Goal: Task Accomplishment & Management: Complete application form

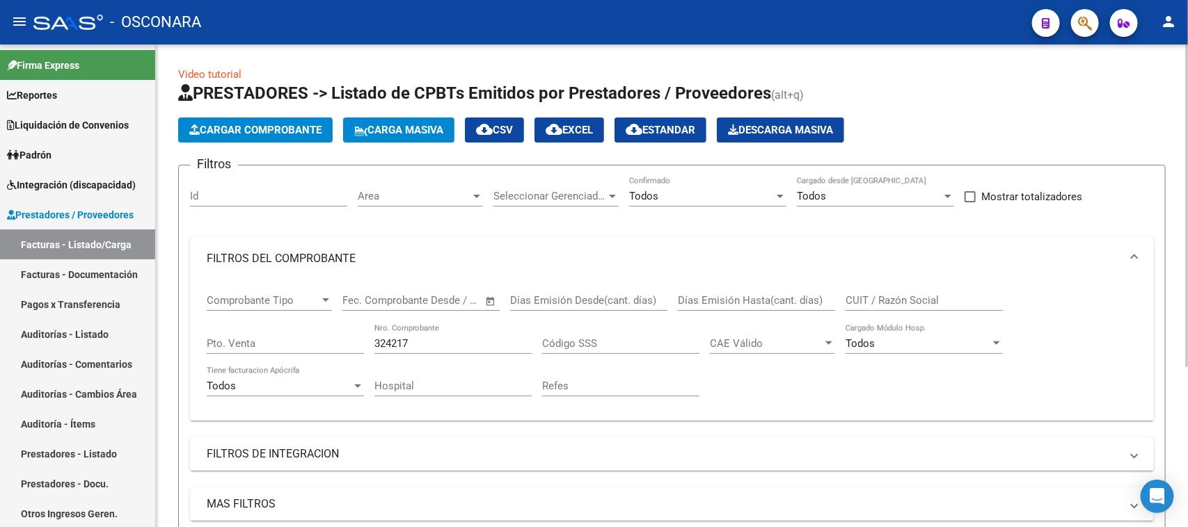
drag, startPoint x: 272, startPoint y: 145, endPoint x: 279, endPoint y: 124, distance: 22.0
click at [272, 144] on app-list-header "PRESTADORES -> Listado de CPBTs Emitidos por Prestadores / Proveedores (alt+q) …" at bounding box center [671, 329] width 987 height 494
click at [279, 124] on span "Cargar Comprobante" at bounding box center [255, 130] width 132 height 13
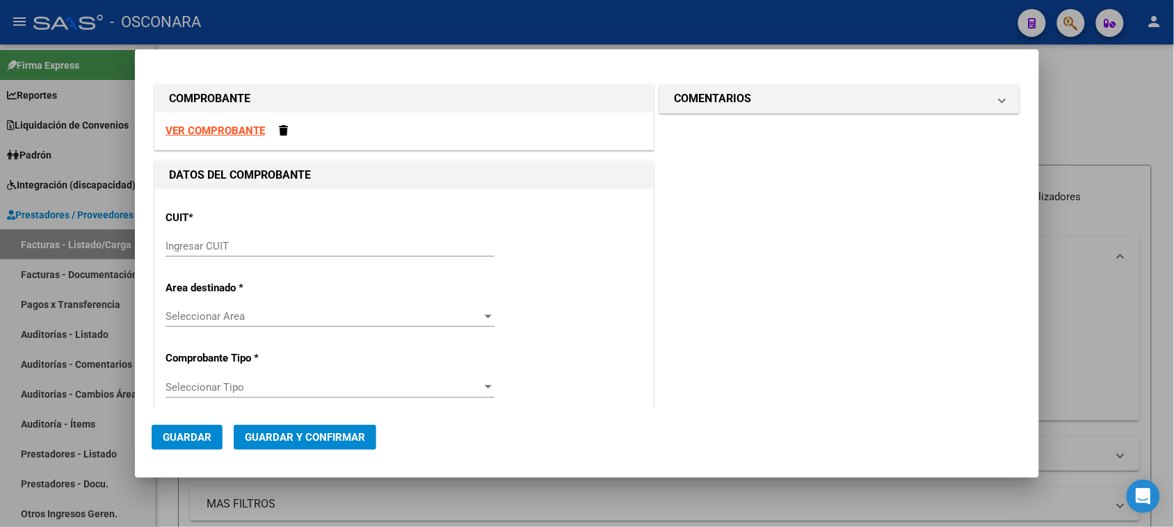
click at [248, 239] on div "Ingresar CUIT" at bounding box center [330, 246] width 329 height 21
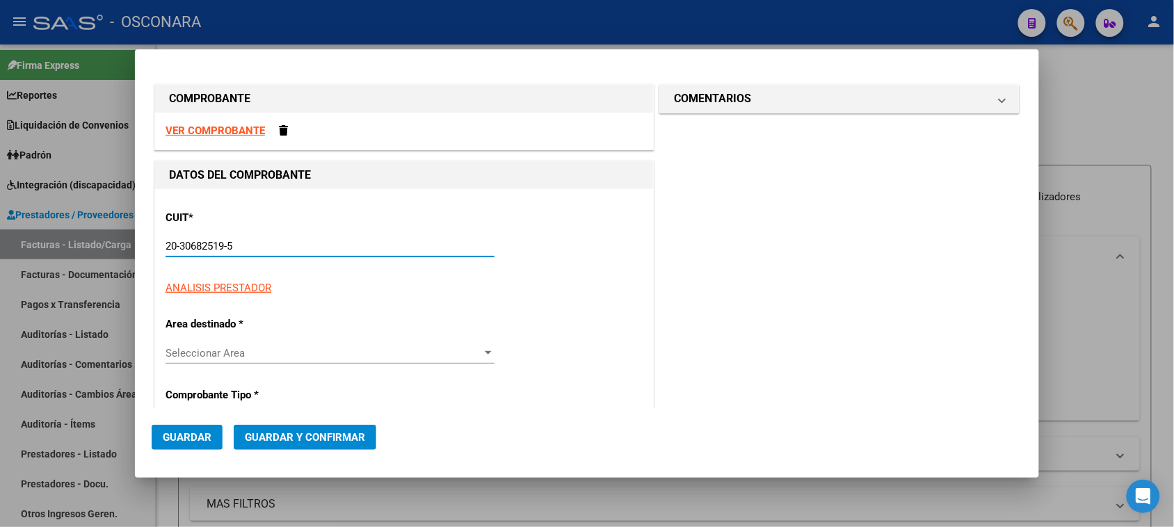
scroll to position [87, 0]
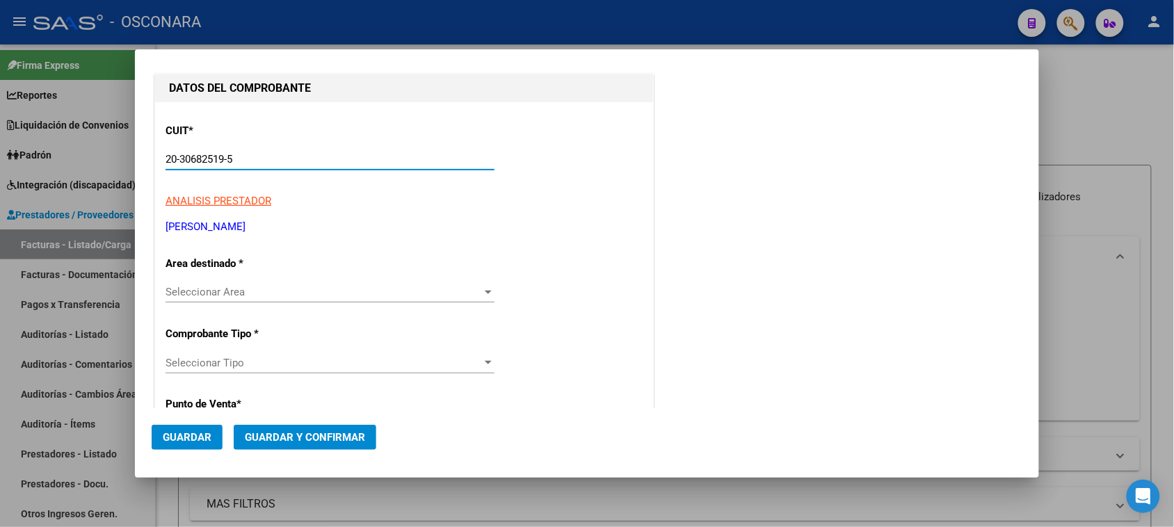
type input "20-30682519-5"
click at [235, 292] on span "Seleccionar Area" at bounding box center [324, 292] width 317 height 13
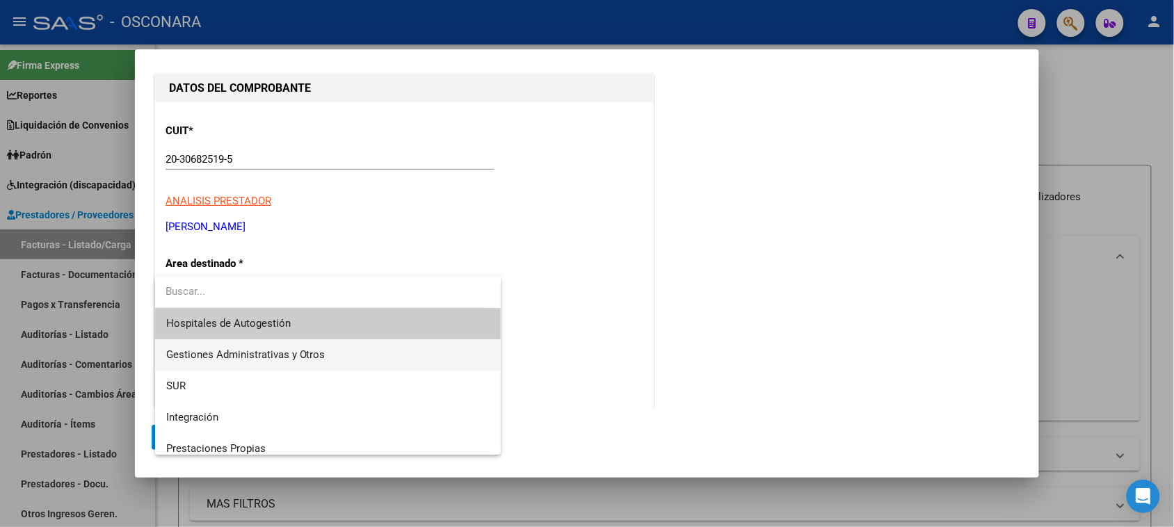
click at [248, 356] on span "Gestiones Administrativas y Otros" at bounding box center [245, 355] width 159 height 13
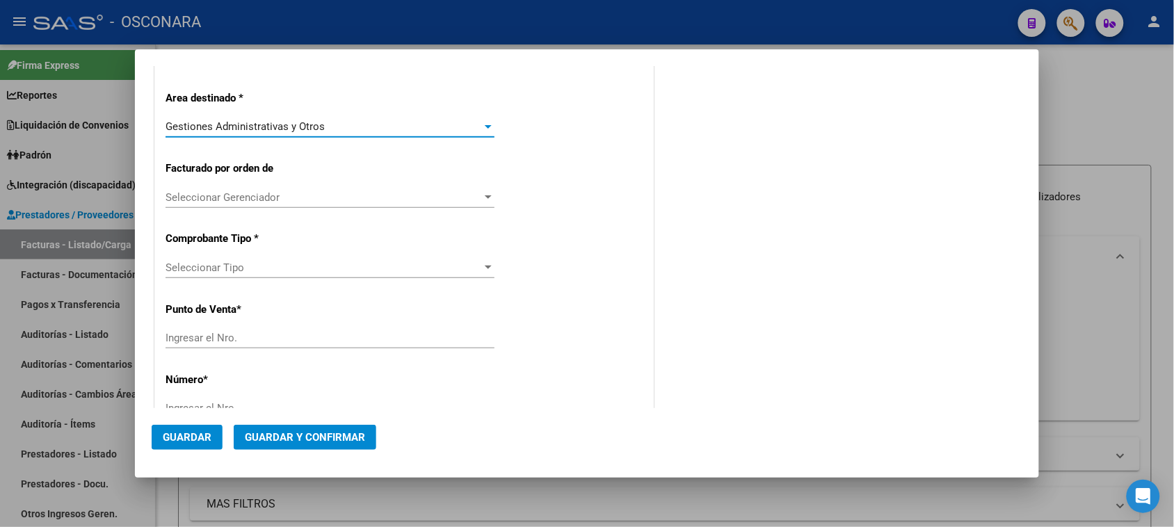
scroll to position [261, 0]
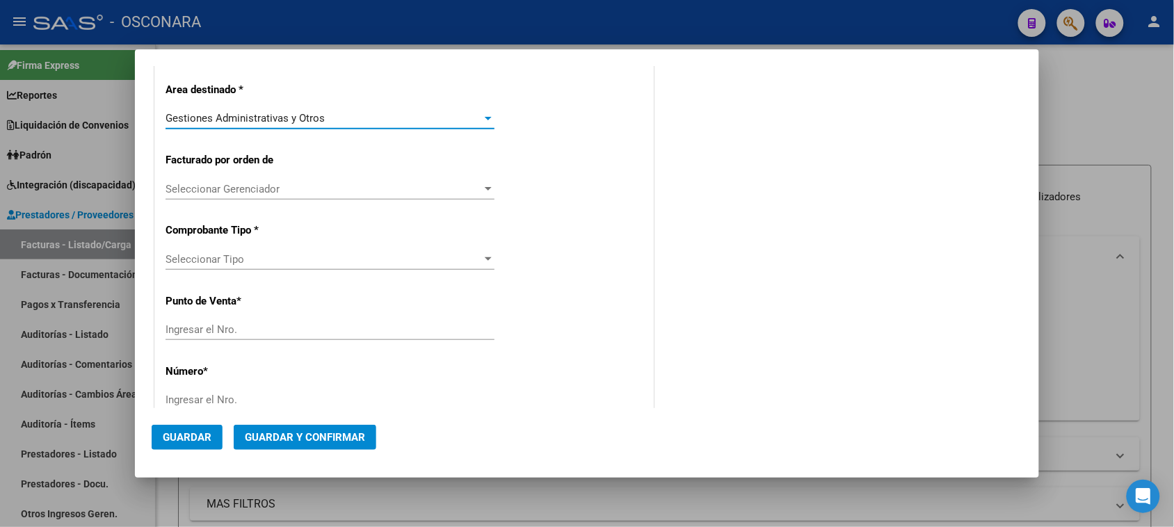
click at [225, 266] on div "Seleccionar Tipo Seleccionar Tipo" at bounding box center [330, 259] width 329 height 21
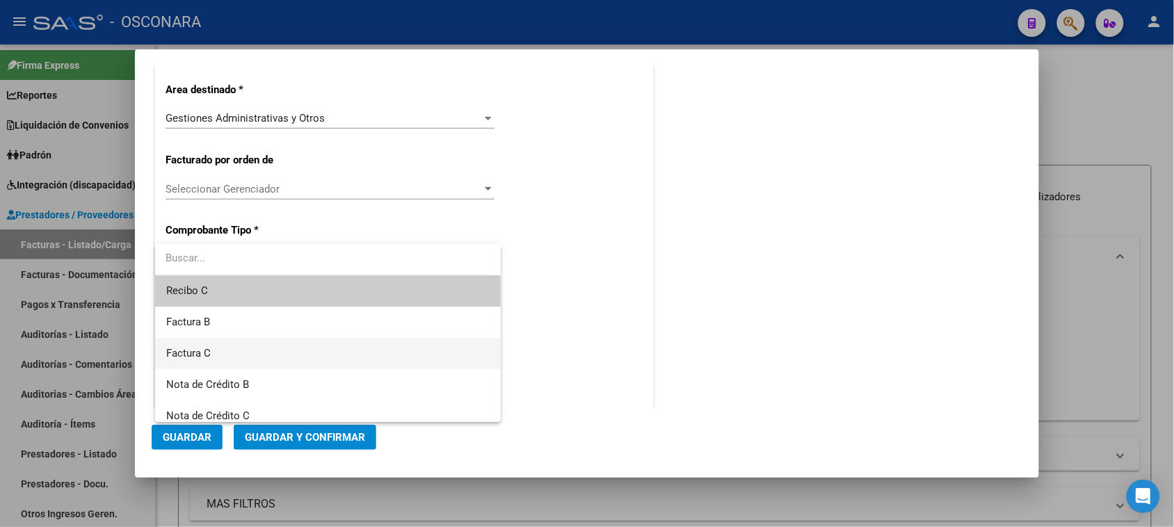
click at [219, 352] on span "Factura C" at bounding box center [328, 353] width 324 height 31
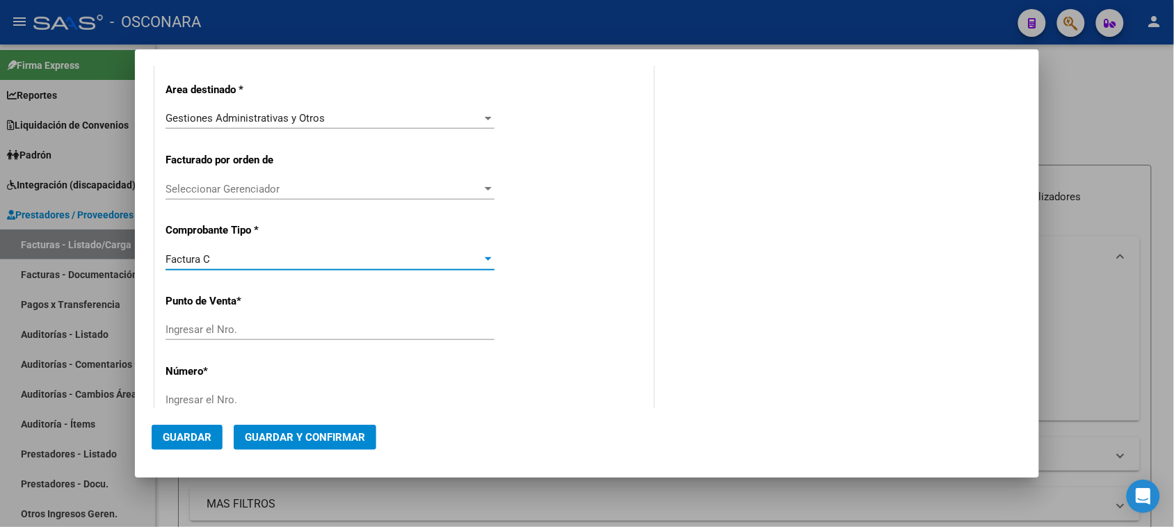
click at [245, 332] on input "Ingresar el Nro." at bounding box center [330, 330] width 329 height 13
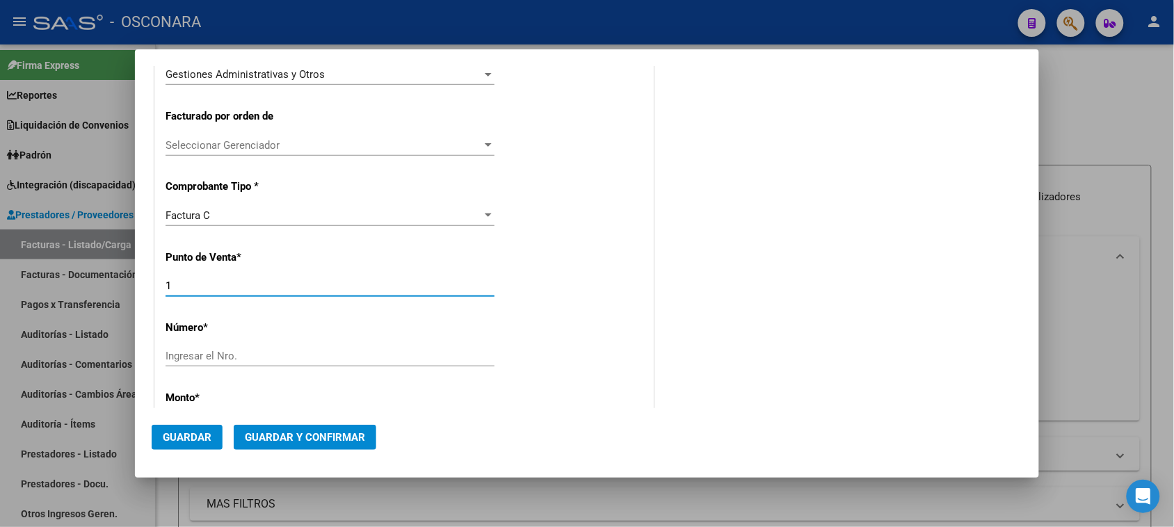
scroll to position [348, 0]
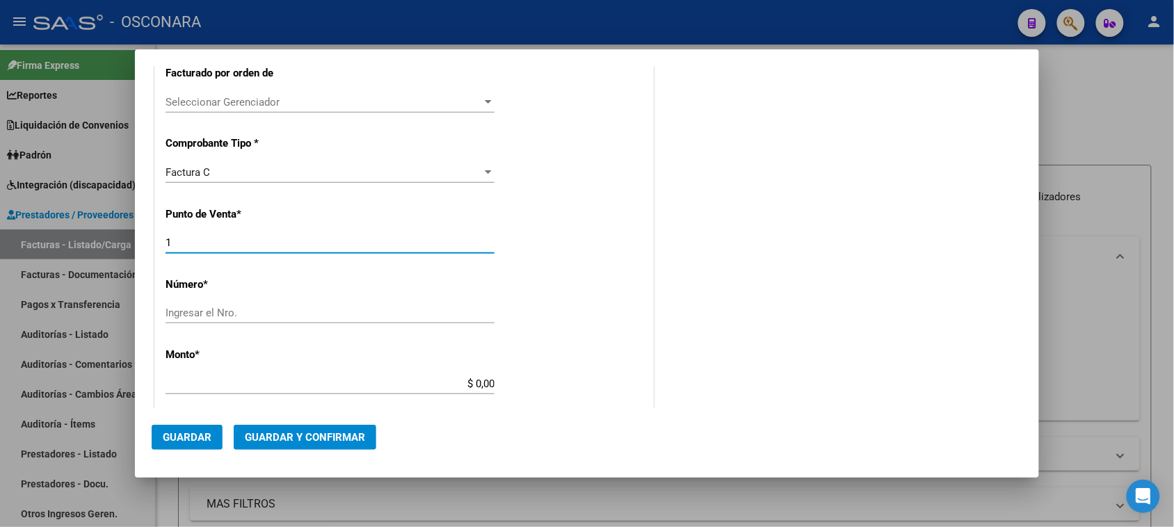
type input "1"
click at [231, 310] on input "Ingresar el Nro." at bounding box center [330, 313] width 329 height 13
type input "228"
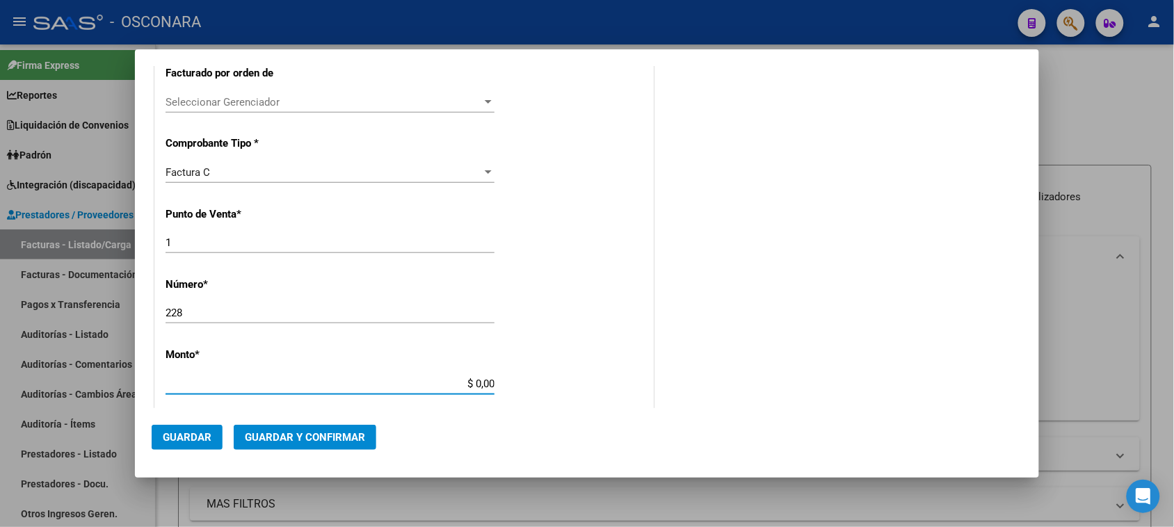
drag, startPoint x: 470, startPoint y: 384, endPoint x: 553, endPoint y: 388, distance: 82.9
click at [553, 388] on div "CUIT * 20-30682519-5 Ingresar CUIT ANALISIS PRESTADOR [PERSON_NAME] [PERSON_NAM…" at bounding box center [404, 369] width 498 height 1057
type input "$ 10.000,00"
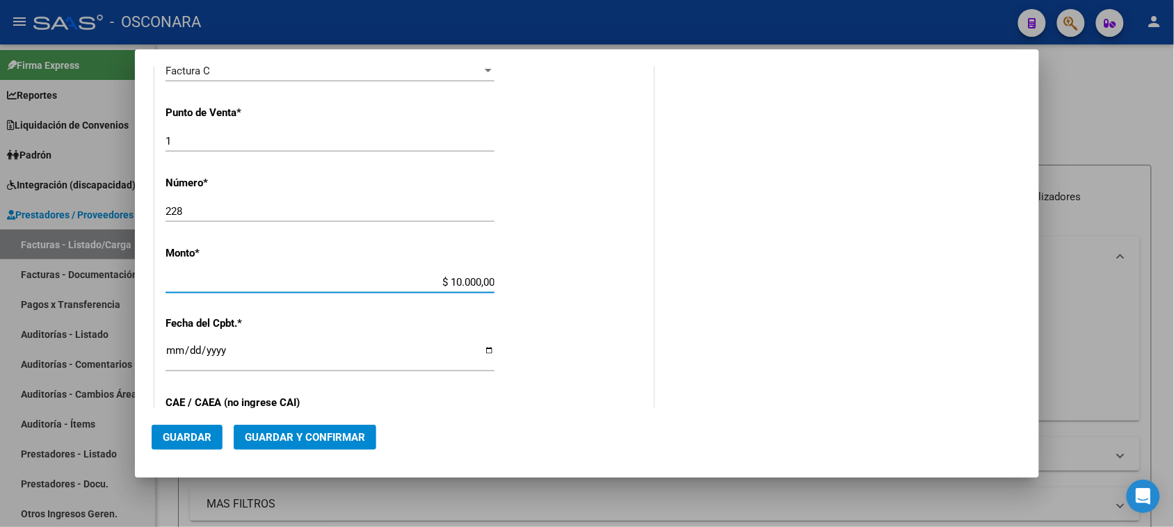
scroll to position [609, 0]
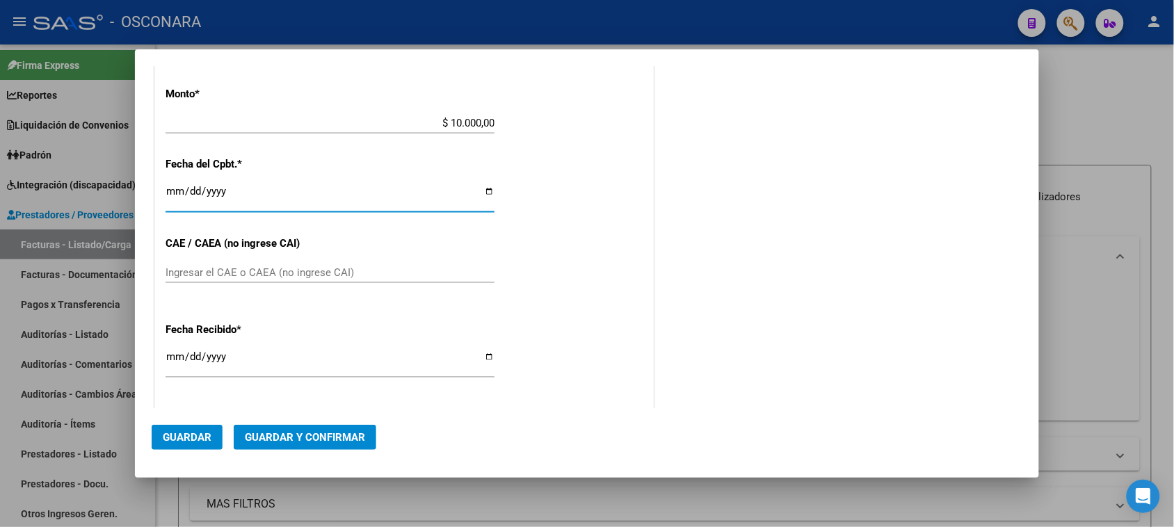
click at [177, 193] on input "Ingresar la fecha" at bounding box center [330, 197] width 329 height 22
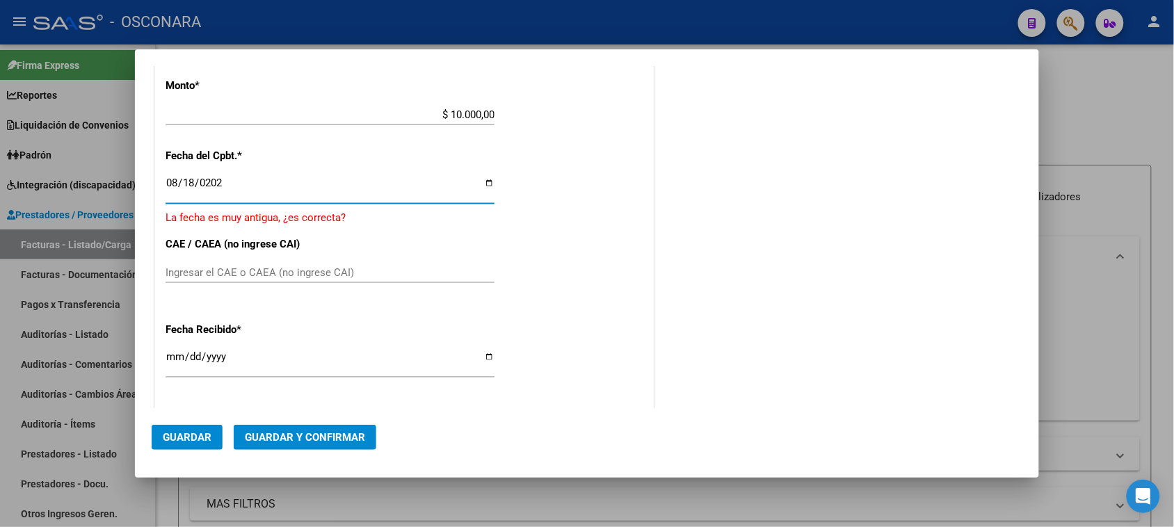
type input "[DATE]"
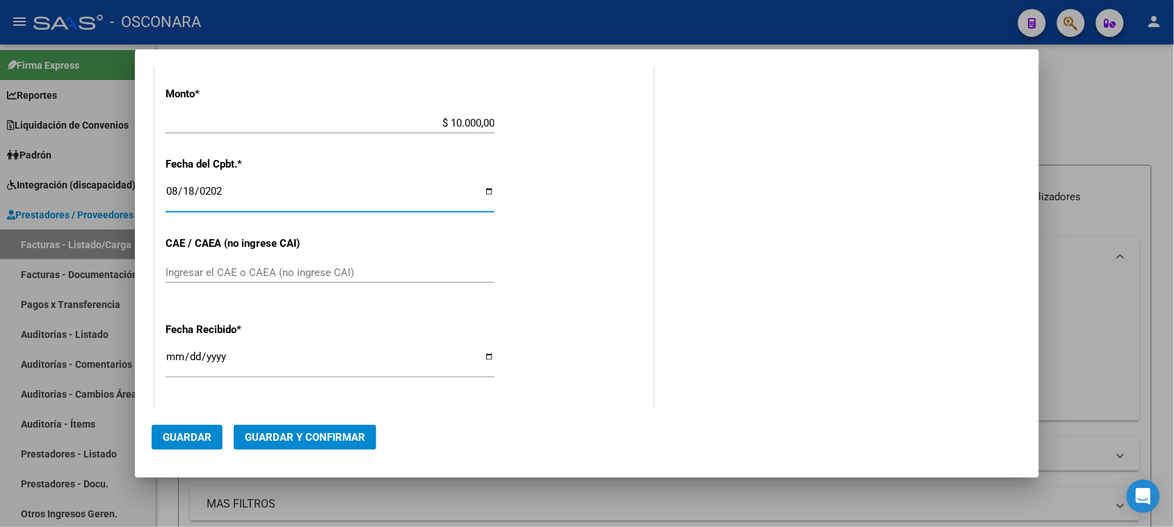
click at [328, 447] on button "Guardar y Confirmar" at bounding box center [305, 437] width 143 height 25
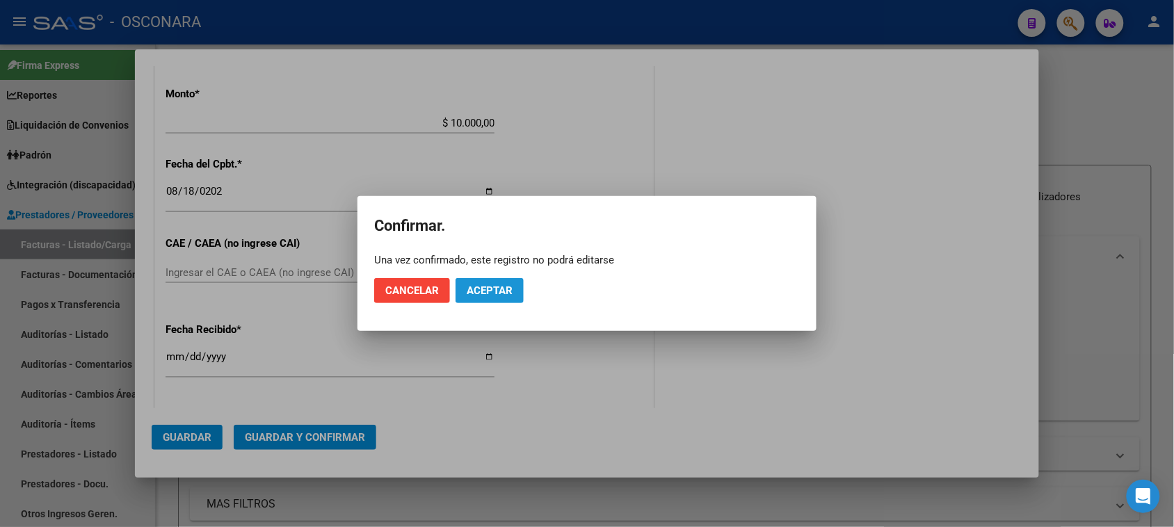
click at [508, 287] on span "Aceptar" at bounding box center [490, 291] width 46 height 13
click at [513, 287] on span "Guardar igualmente." at bounding box center [526, 291] width 118 height 13
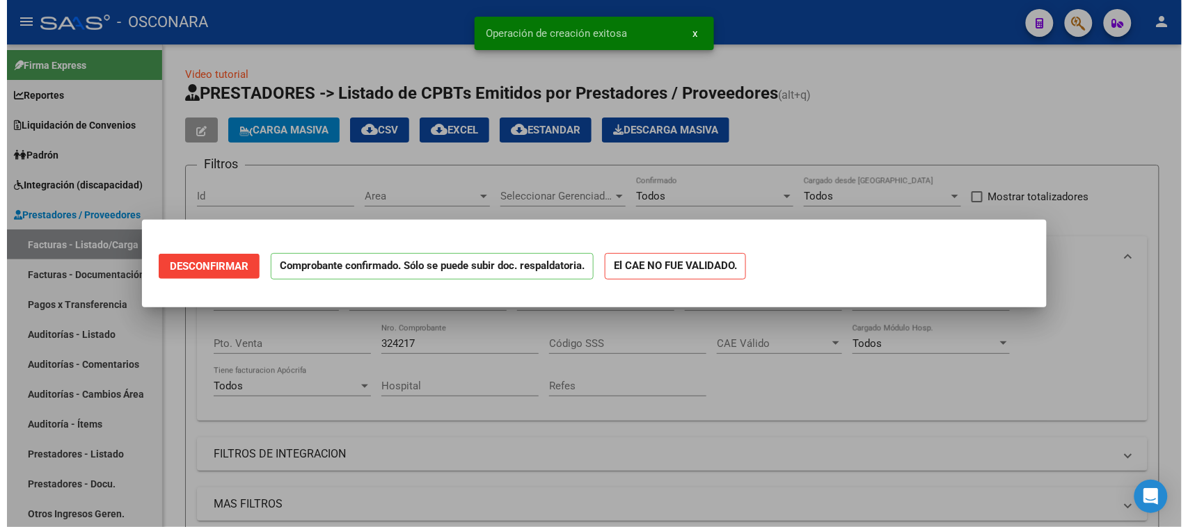
scroll to position [0, 0]
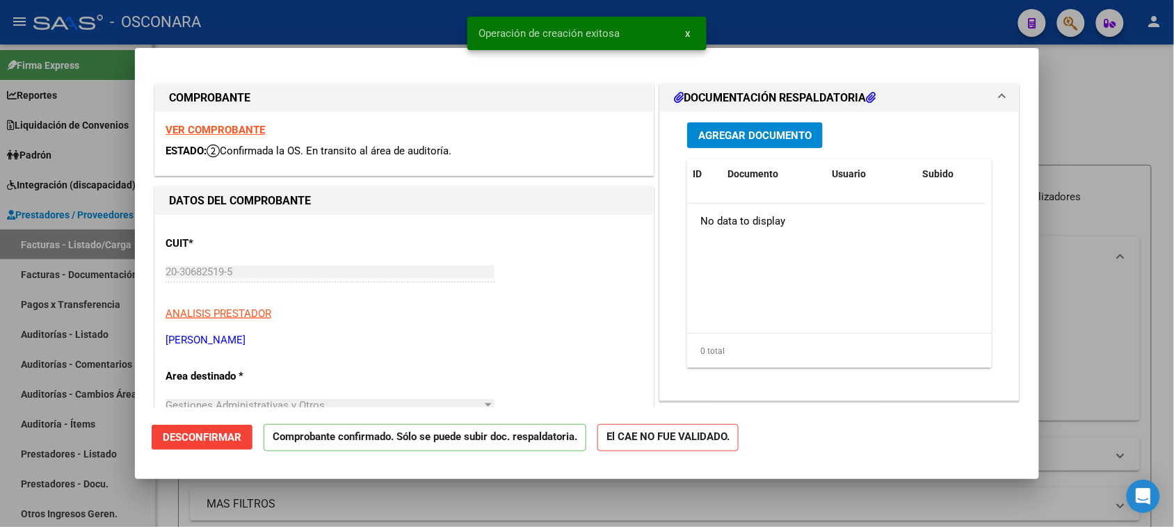
drag, startPoint x: 0, startPoint y: 397, endPoint x: 42, endPoint y: 470, distance: 84.1
click at [0, 401] on div at bounding box center [587, 263] width 1174 height 527
type input "$ 0,00"
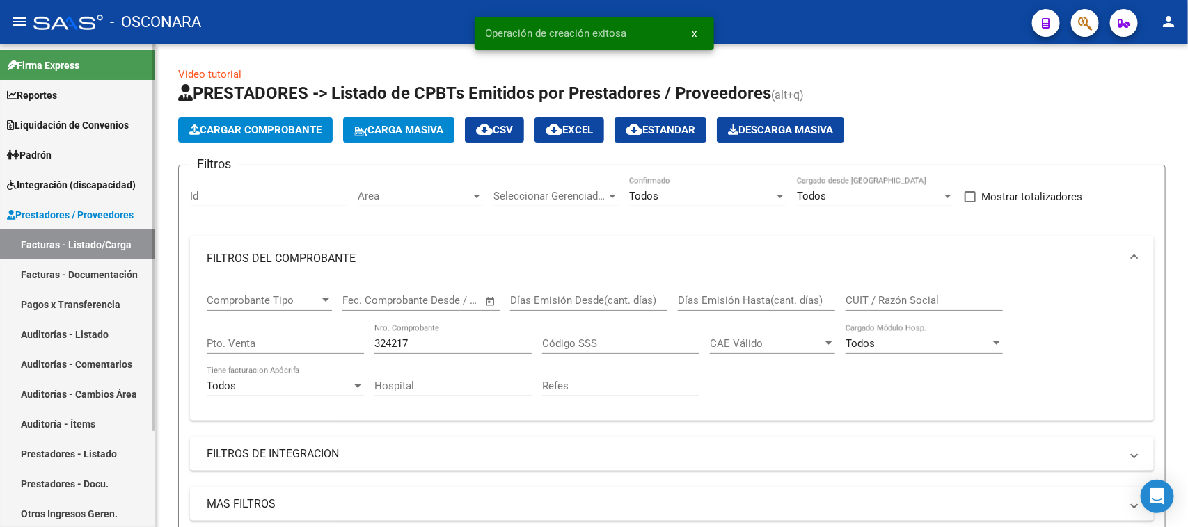
click at [60, 332] on link "Auditorías - Listado" at bounding box center [77, 334] width 155 height 30
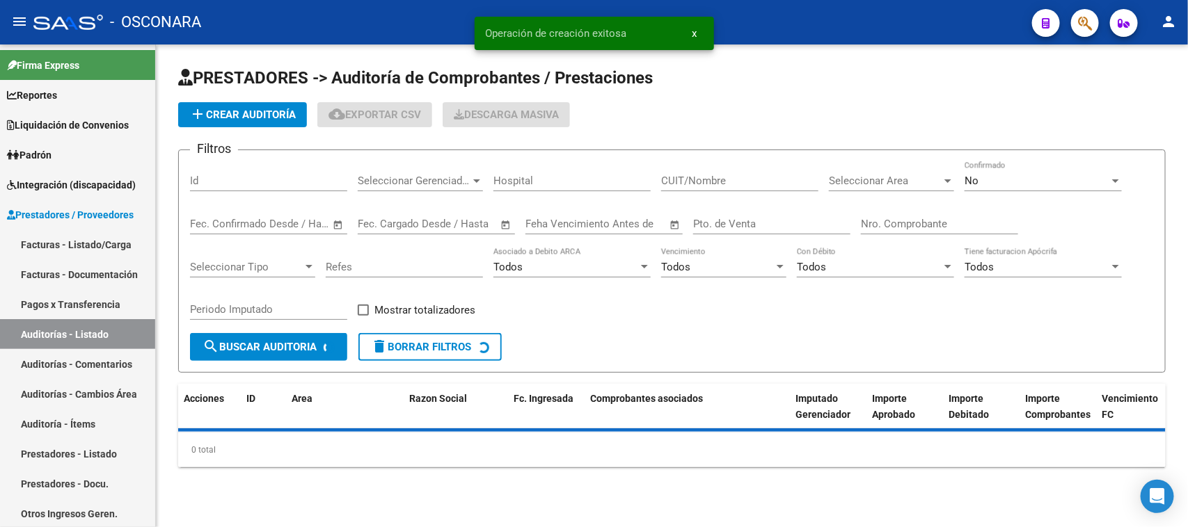
click at [252, 117] on span "add Crear Auditoría" at bounding box center [242, 115] width 106 height 13
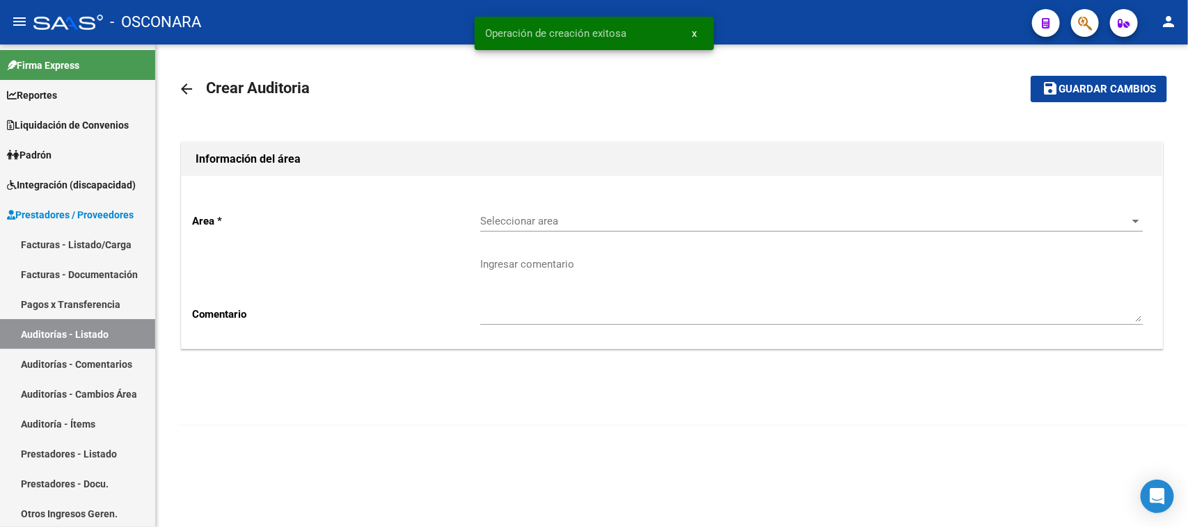
click at [575, 220] on span "Seleccionar area" at bounding box center [805, 221] width 650 height 13
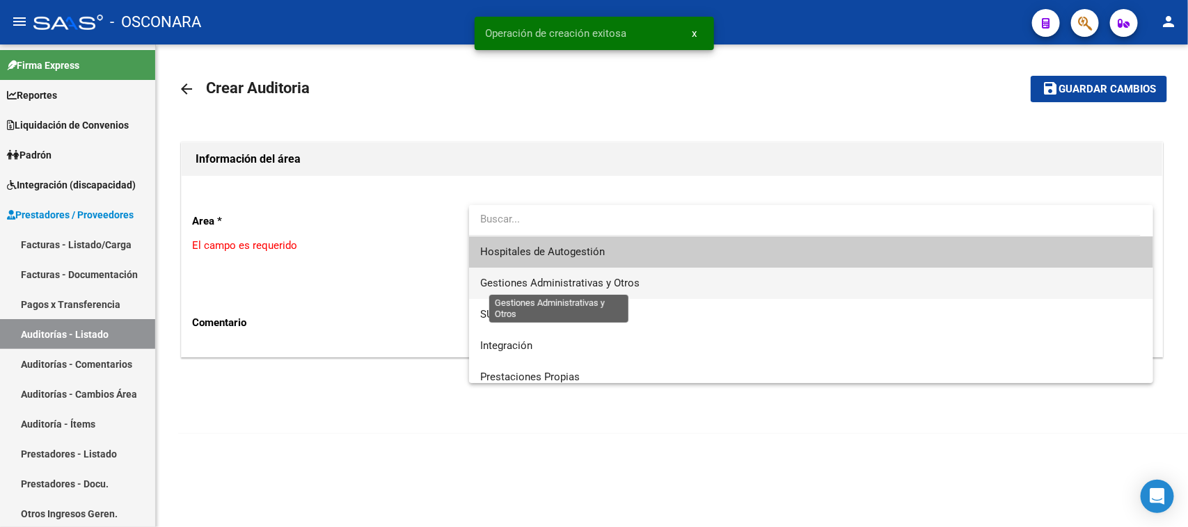
click at [573, 283] on span "Gestiones Administrativas y Otros" at bounding box center [559, 283] width 159 height 13
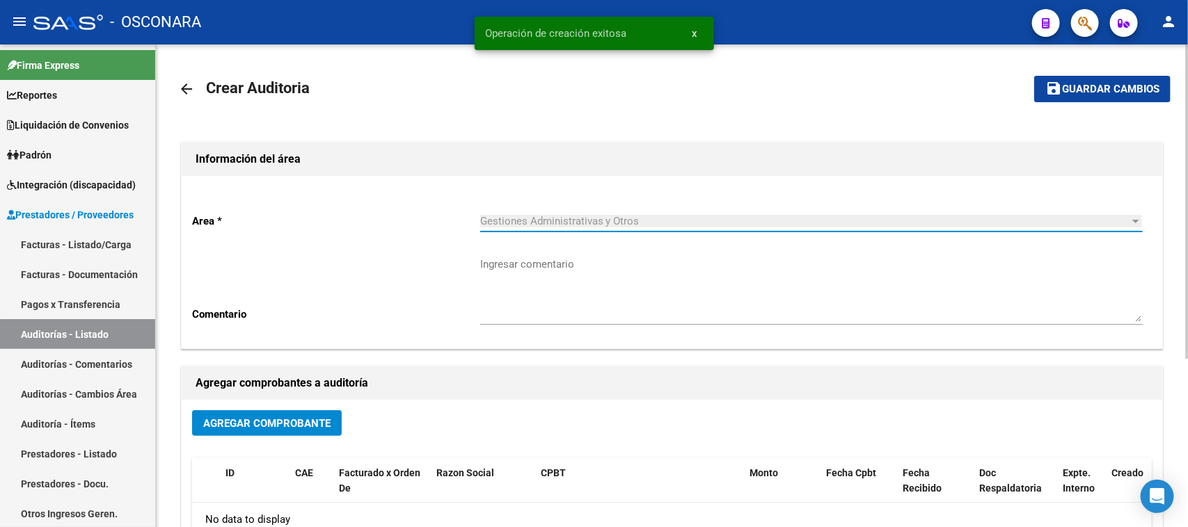
click at [293, 414] on button "Agregar Comprobante" at bounding box center [267, 423] width 150 height 26
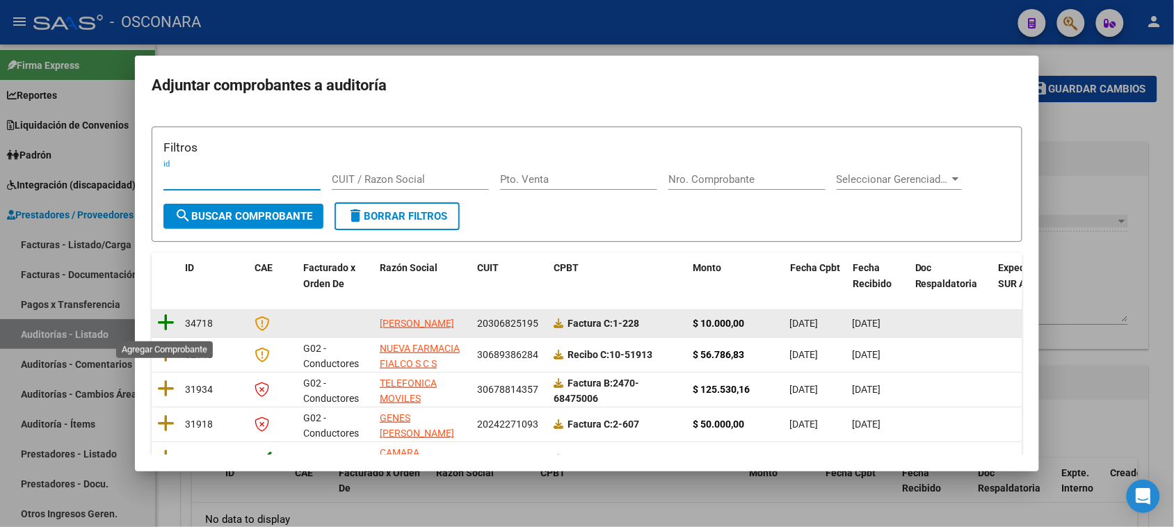
click at [167, 325] on icon at bounding box center [165, 322] width 17 height 19
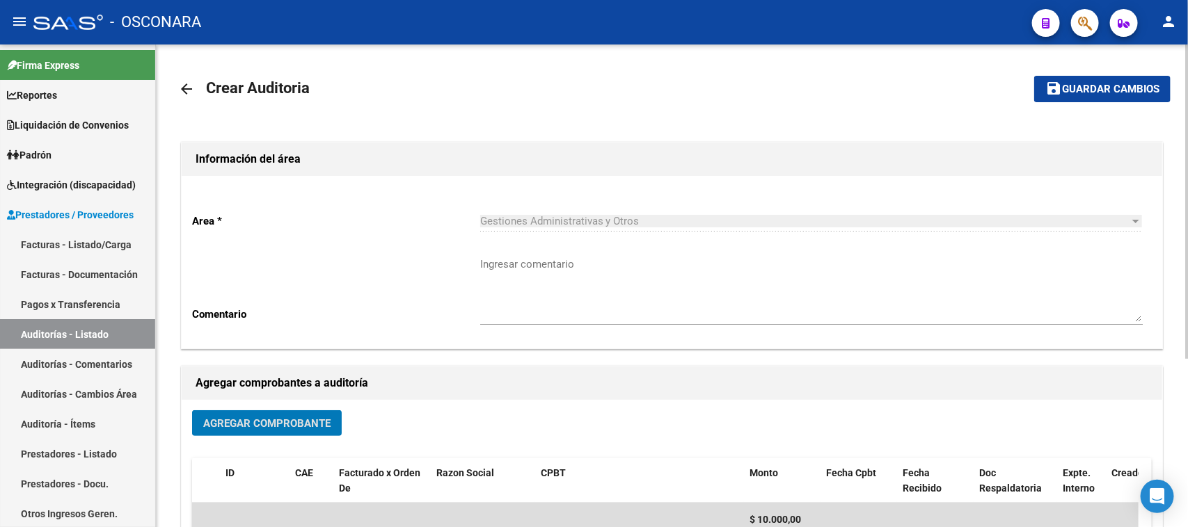
click at [1110, 81] on button "save Guardar cambios" at bounding box center [1102, 89] width 136 height 26
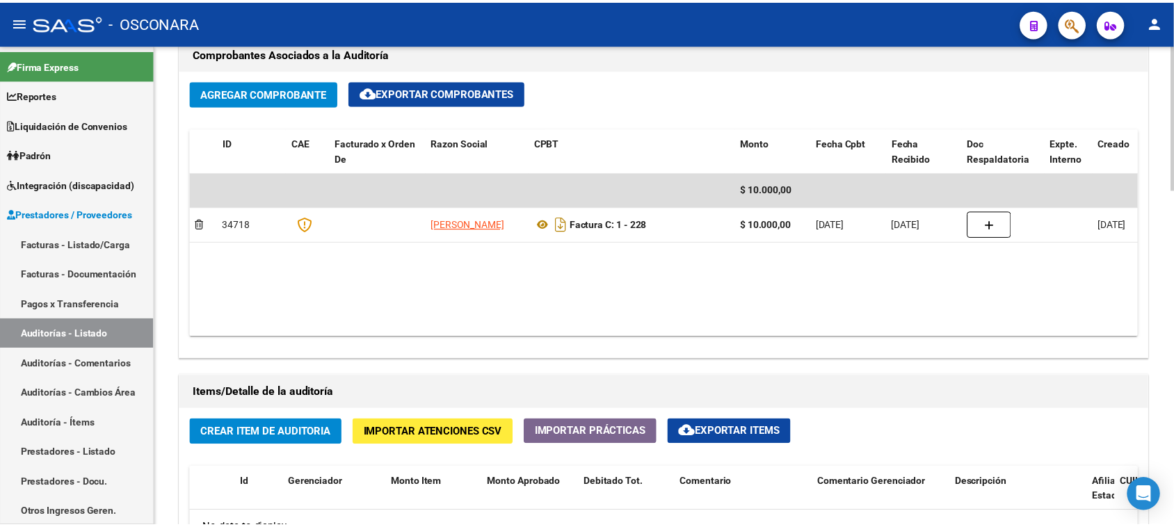
scroll to position [783, 0]
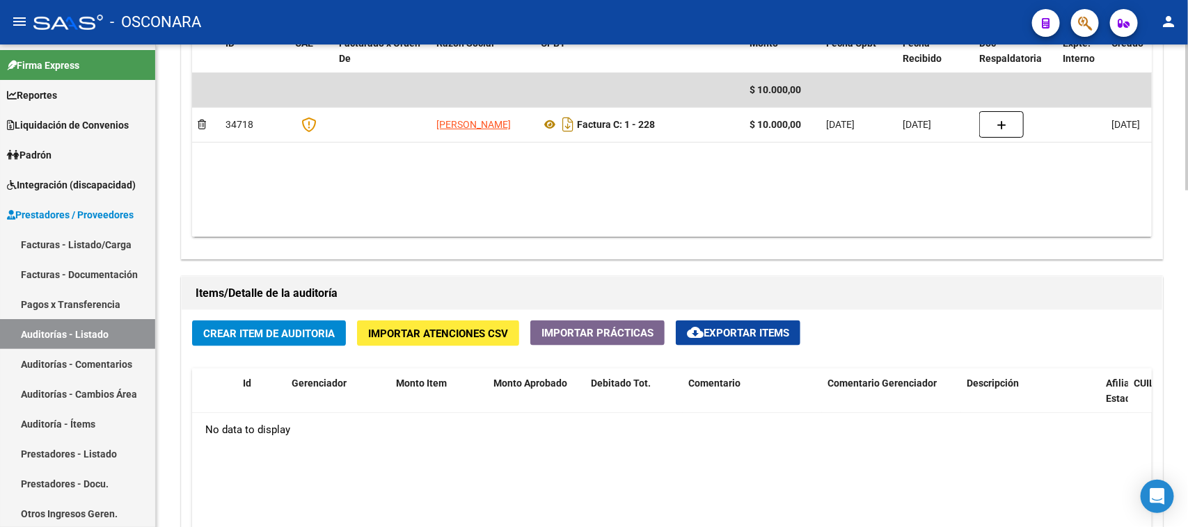
click at [269, 335] on span "Crear Item de Auditoria" at bounding box center [268, 334] width 131 height 13
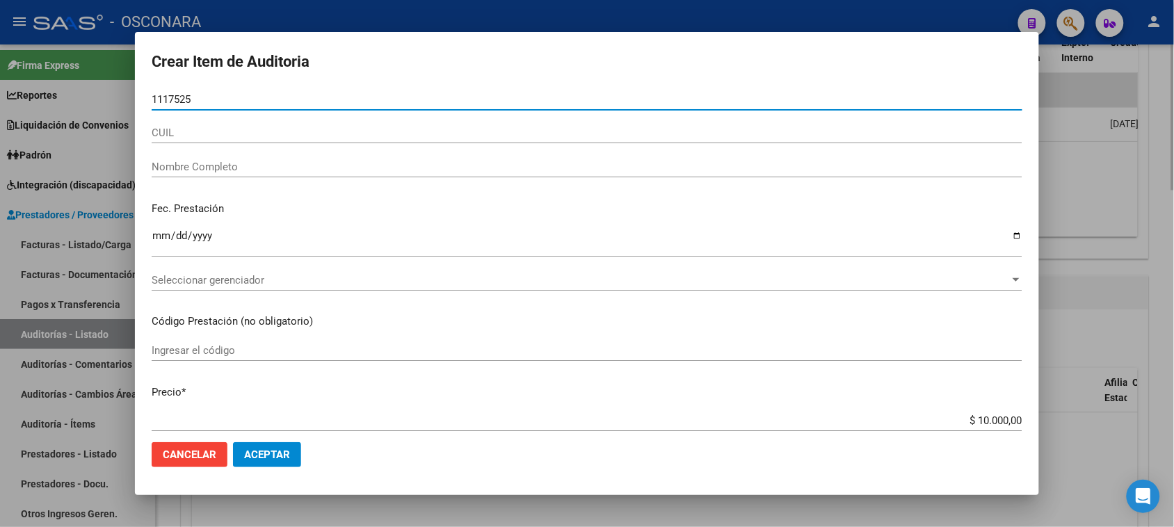
type input "11175253"
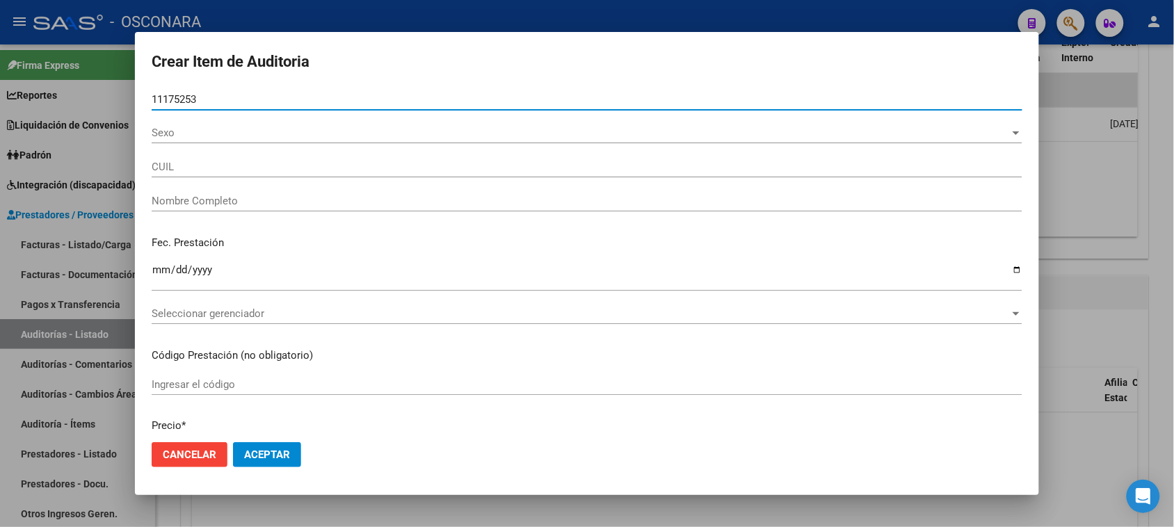
type input "20111752533"
type input "[PERSON_NAME] [PERSON_NAME]"
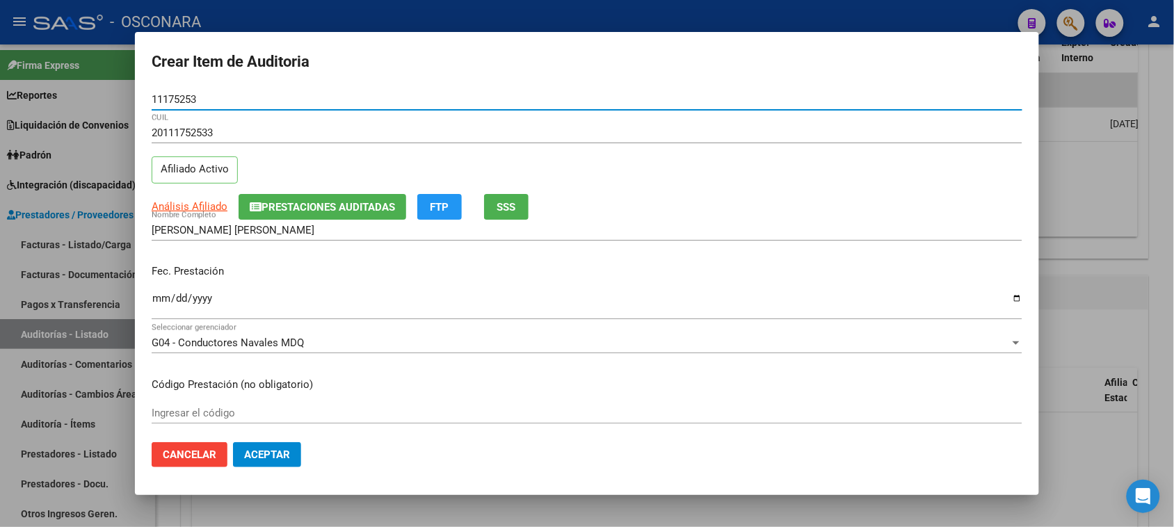
type input "11175253"
click at [161, 300] on input "Ingresar la fecha" at bounding box center [587, 304] width 871 height 22
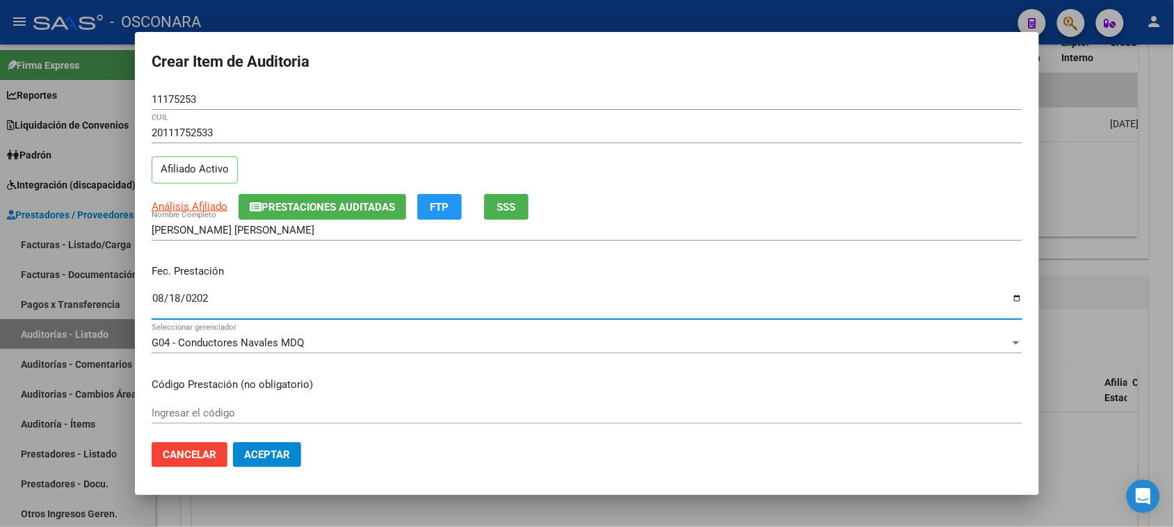
type input "[DATE]"
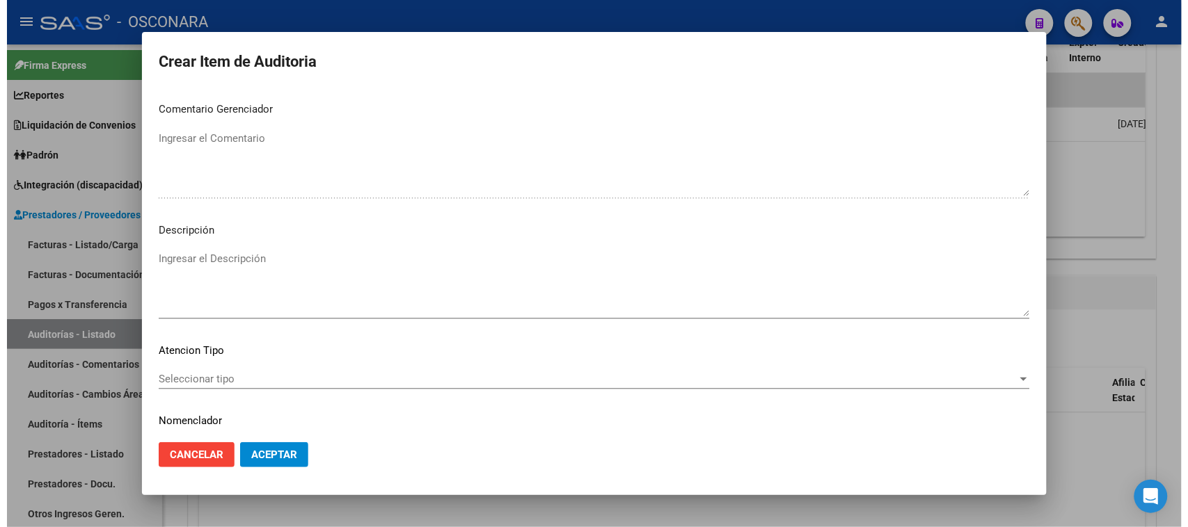
scroll to position [788, 0]
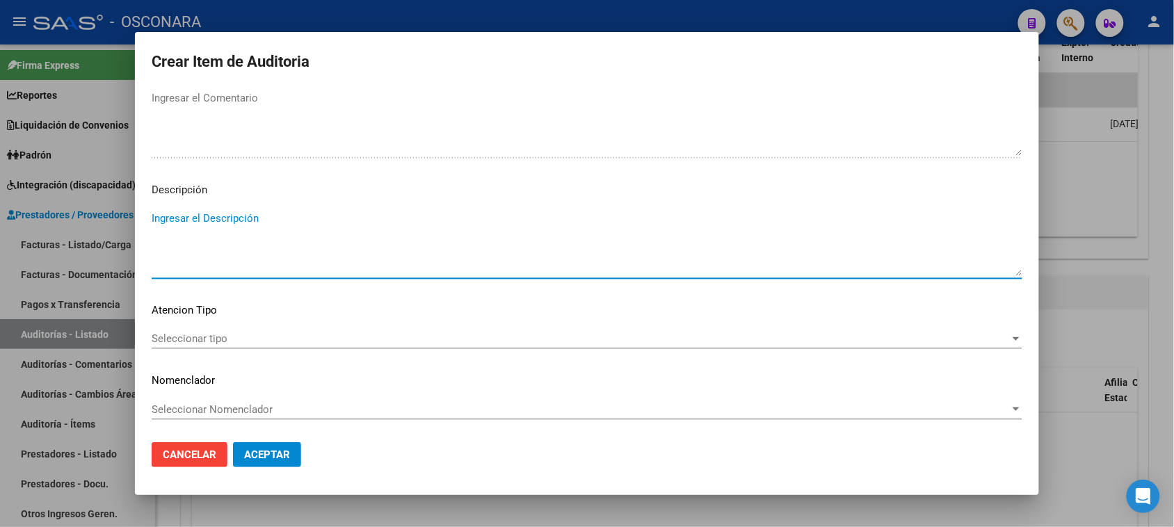
click at [293, 253] on textarea "Ingresar el Descripción" at bounding box center [587, 243] width 871 height 65
type textarea "r"
type textarea "REINTEGRO DE COPAGO CONSULTA MEDICA"
click at [219, 333] on span "Seleccionar tipo" at bounding box center [581, 339] width 859 height 13
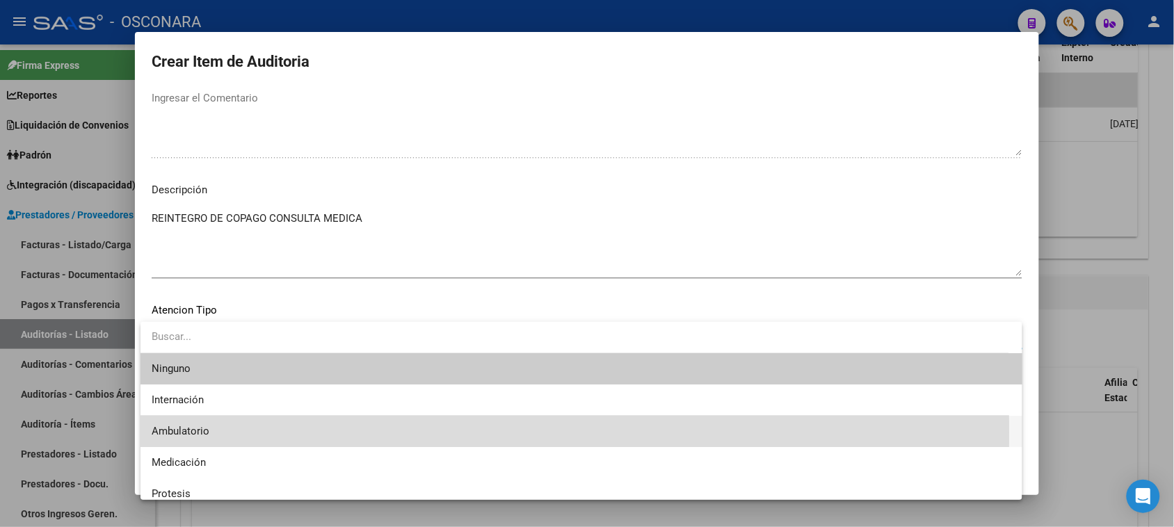
click at [216, 433] on span "Ambulatorio" at bounding box center [582, 431] width 860 height 31
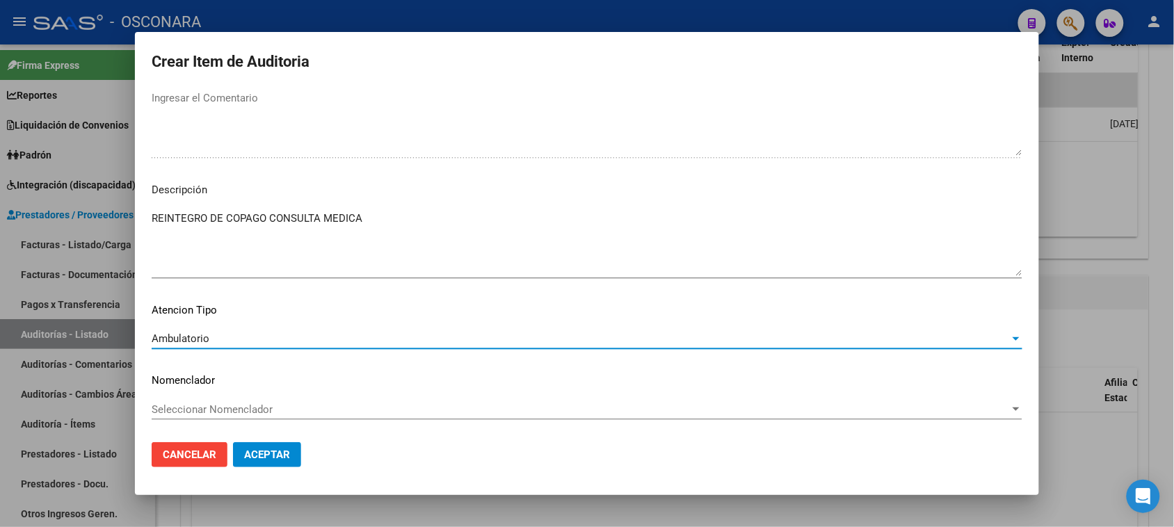
click at [263, 445] on button "Aceptar" at bounding box center [267, 454] width 68 height 25
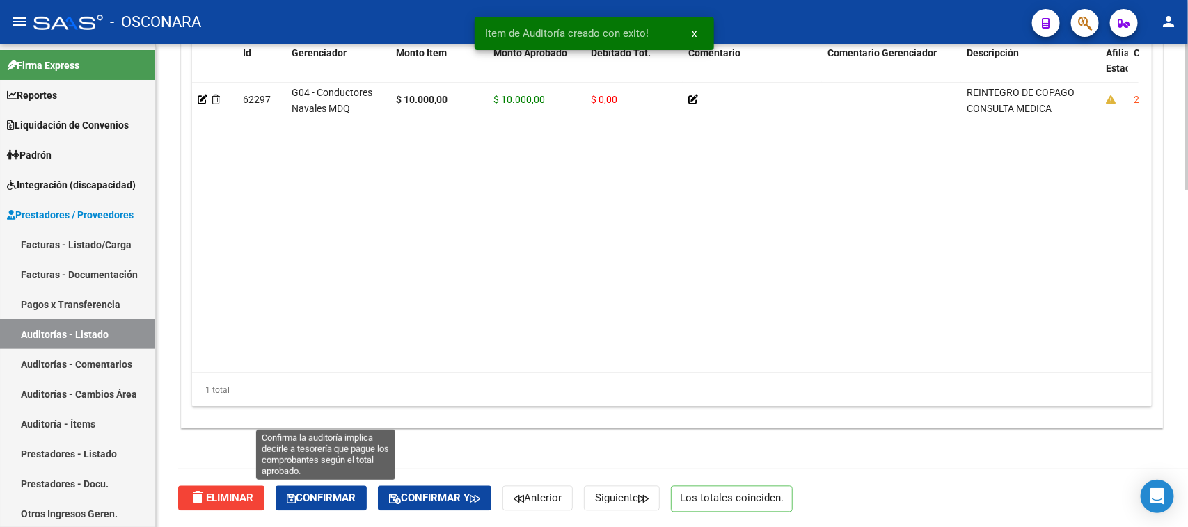
click at [339, 496] on span "Confirmar" at bounding box center [321, 499] width 69 height 13
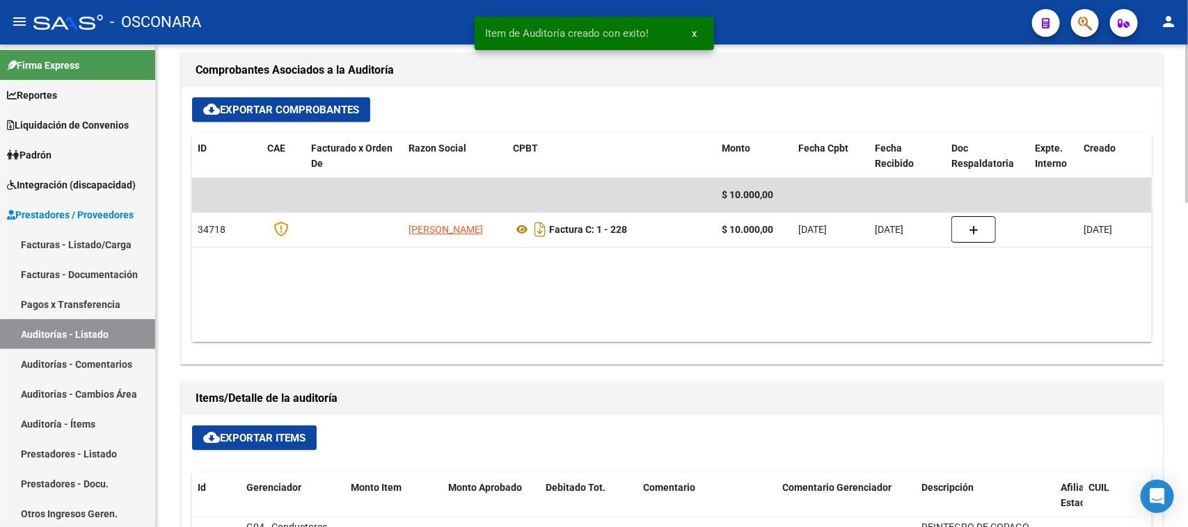
type input "202508"
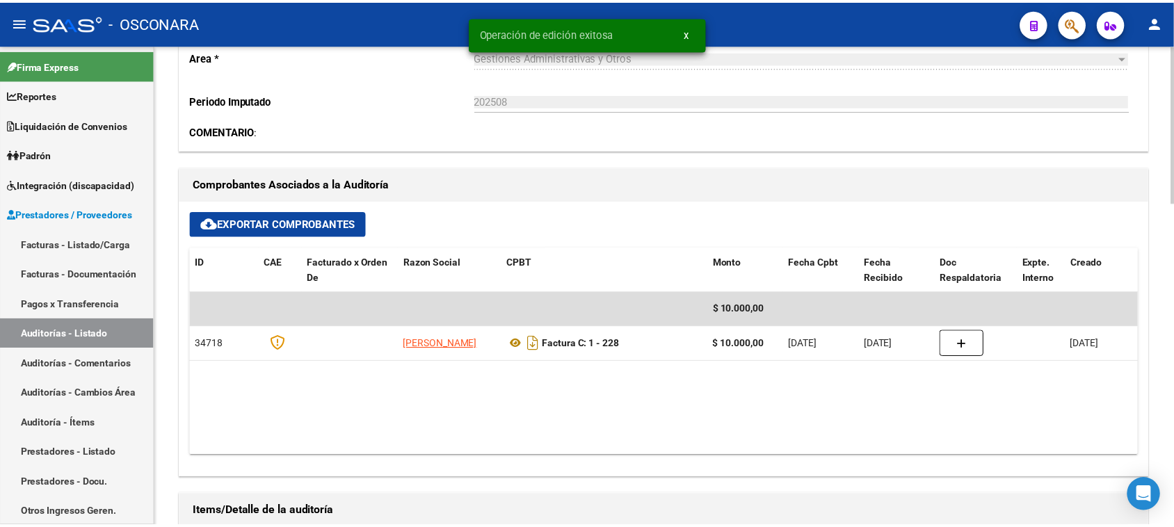
scroll to position [33, 0]
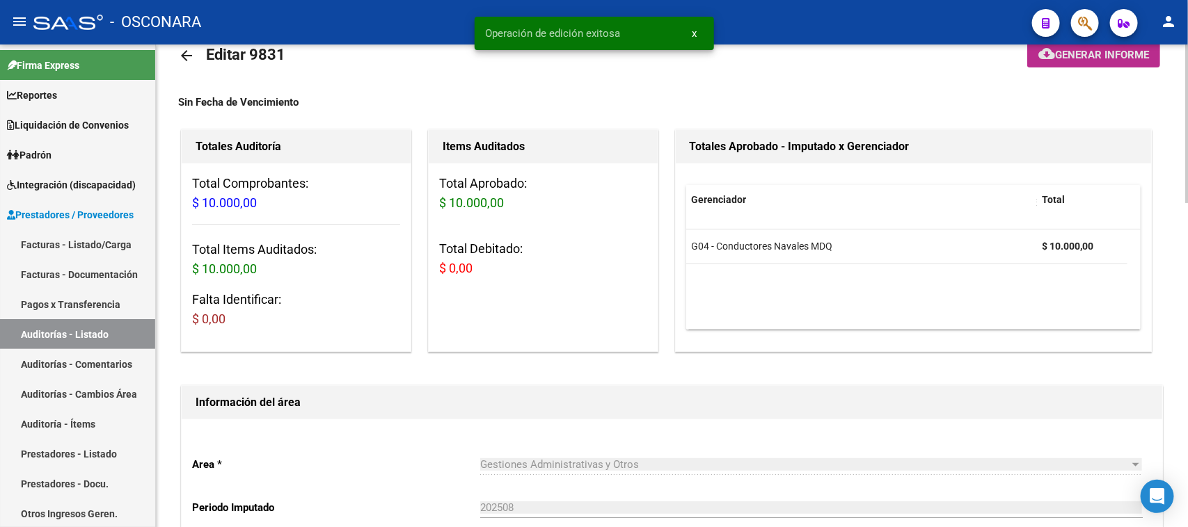
click at [1103, 53] on span "Generar informe" at bounding box center [1102, 55] width 94 height 13
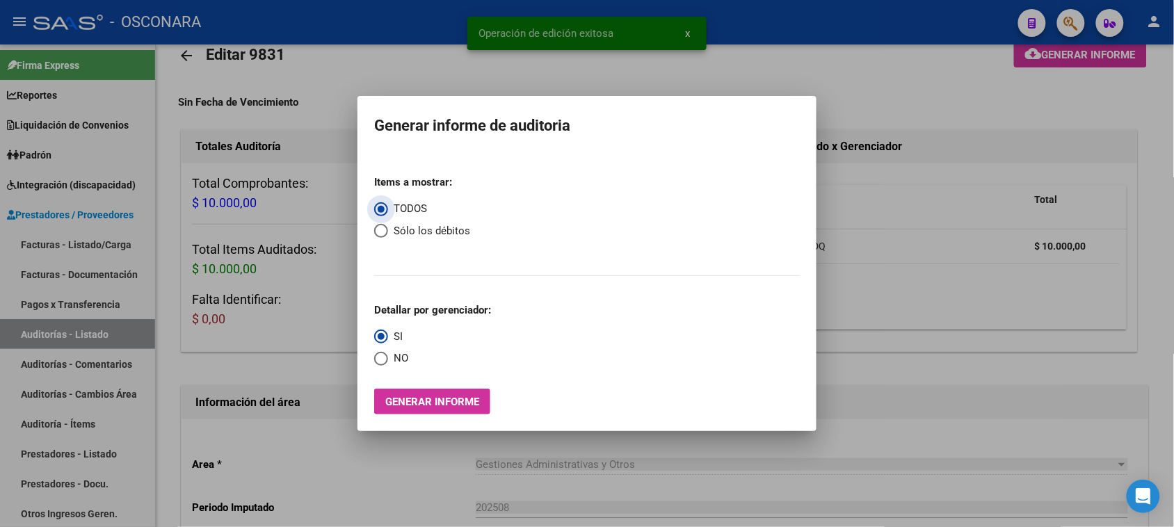
click at [445, 397] on span "Generar informe" at bounding box center [432, 402] width 94 height 13
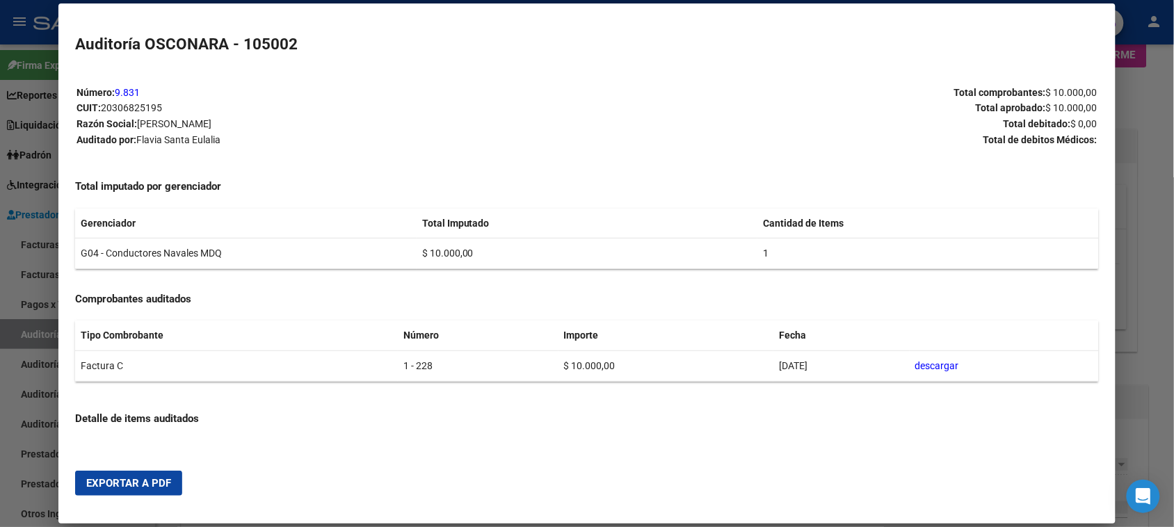
click at [139, 481] on span "Exportar a PDF" at bounding box center [128, 483] width 85 height 13
click at [1142, 141] on div at bounding box center [587, 263] width 1174 height 527
